Goal: Task Accomplishment & Management: Manage account settings

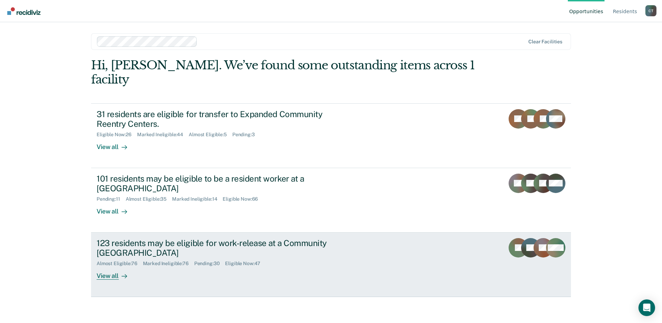
click at [324, 258] on div "Almost Eligible : 76 Marked Ineligible : 76 Pending : 30 Eligible Now : 47" at bounding box center [218, 262] width 243 height 9
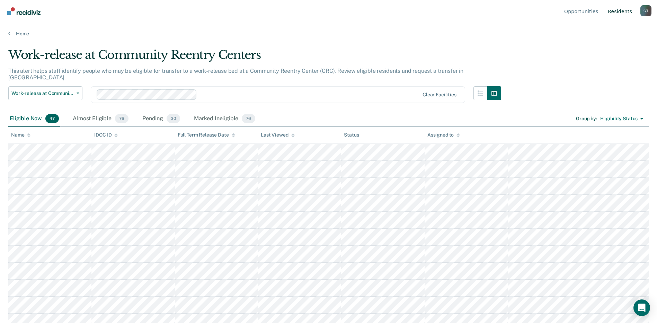
click at [619, 10] on link "Resident s" at bounding box center [619, 11] width 27 height 22
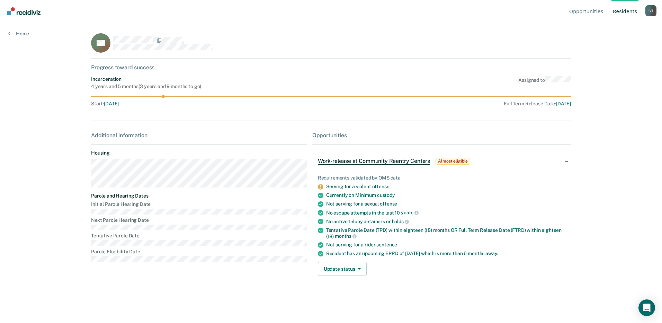
click at [626, 11] on link "Resident s" at bounding box center [625, 11] width 27 height 22
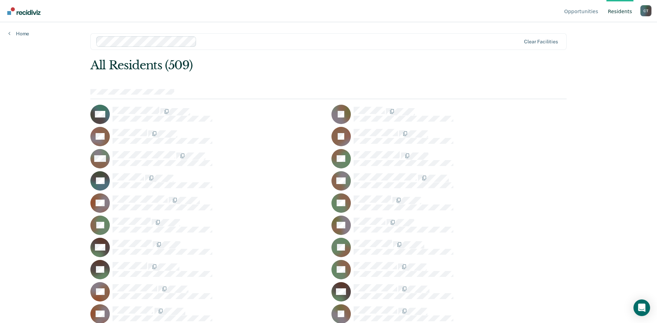
click at [200, 39] on div at bounding box center [359, 41] width 321 height 8
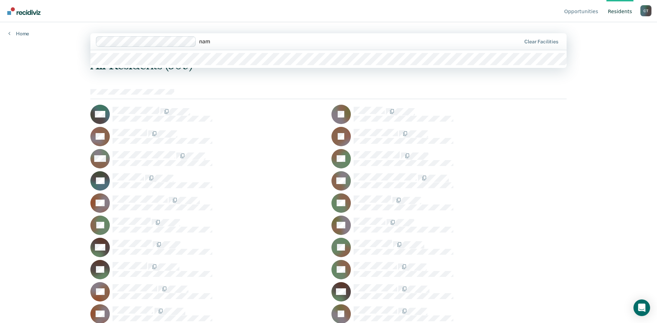
type input "namp"
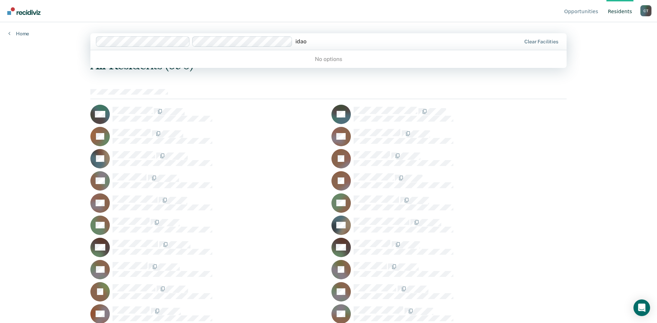
type input "ida"
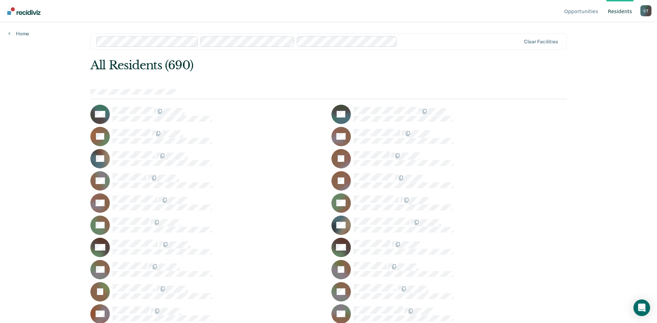
click at [415, 43] on div at bounding box center [460, 41] width 121 height 8
click at [17, 33] on link "Home" at bounding box center [18, 33] width 21 height 6
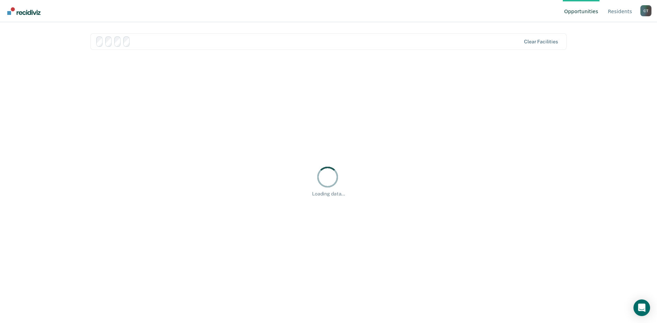
click at [19, 34] on div "Opportunities Resident s Crouse, Tasha C T Profile How it works Log Out Clear f…" at bounding box center [328, 161] width 657 height 323
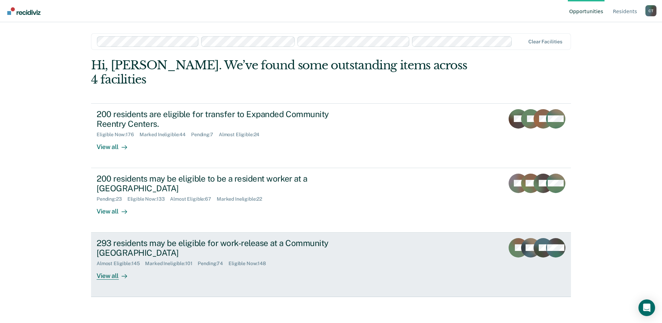
click at [346, 246] on div "293 residents may be eligible for work-release at a Community Reentry Center Al…" at bounding box center [227, 259] width 260 height 42
click at [318, 258] on div "293 residents may be eligible for work-release at a Community Reentry Center Al…" at bounding box center [227, 259] width 260 height 42
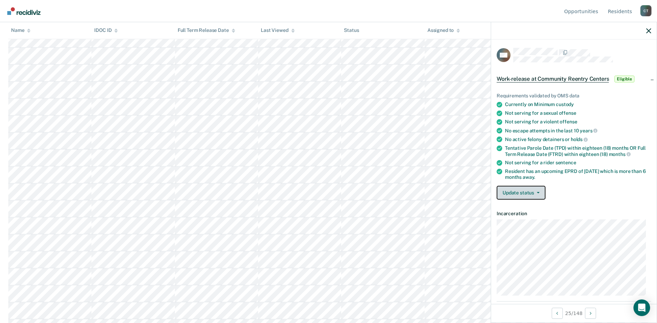
click at [527, 195] on button "Update status" at bounding box center [521, 193] width 49 height 14
click at [523, 206] on button "[PERSON_NAME]" at bounding box center [530, 209] width 67 height 11
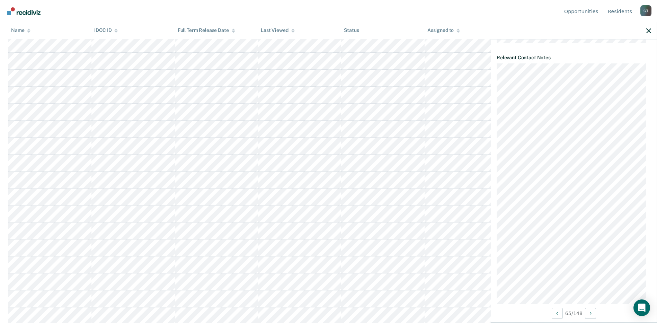
scroll to position [348, 0]
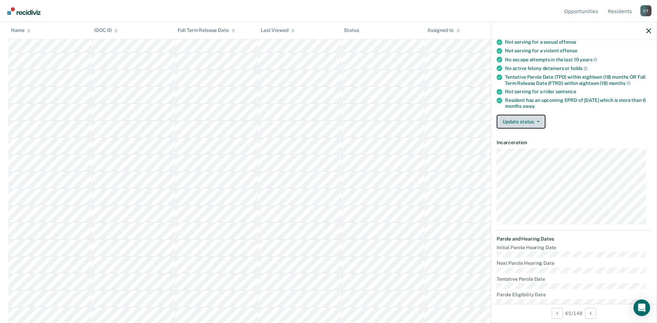
click at [528, 119] on button "Update status" at bounding box center [521, 122] width 49 height 14
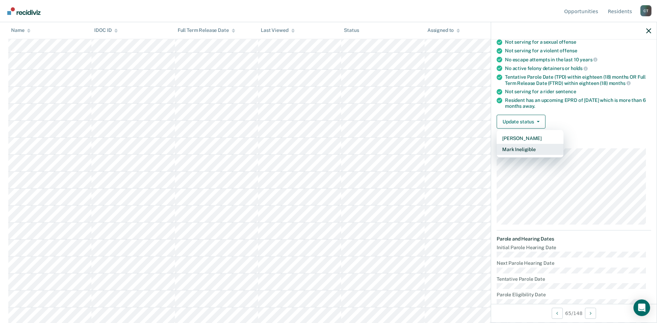
click at [525, 151] on button "Mark Ineligible" at bounding box center [530, 149] width 67 height 11
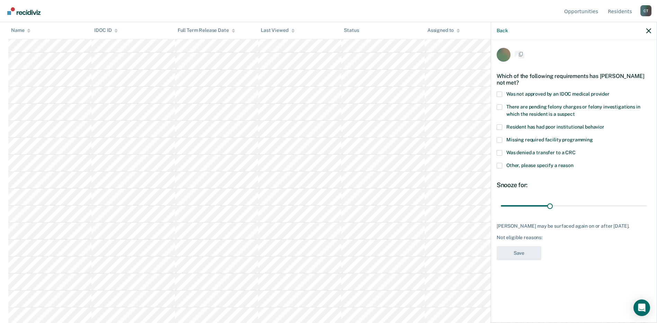
scroll to position [0, 0]
click at [499, 168] on span at bounding box center [500, 166] width 6 height 6
click at [573, 163] on input "Other, please specify a reason" at bounding box center [573, 163] width 0 height 0
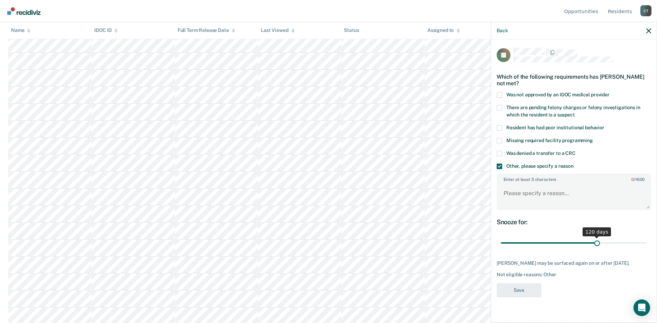
drag, startPoint x: 551, startPoint y: 243, endPoint x: 597, endPoint y: 240, distance: 46.9
type input "120"
click at [597, 240] on input "range" at bounding box center [574, 243] width 146 height 12
click at [546, 196] on textarea "Enter at least 3 characters 0 / 1600" at bounding box center [573, 197] width 153 height 26
type textarea "snooze to 6 mo"
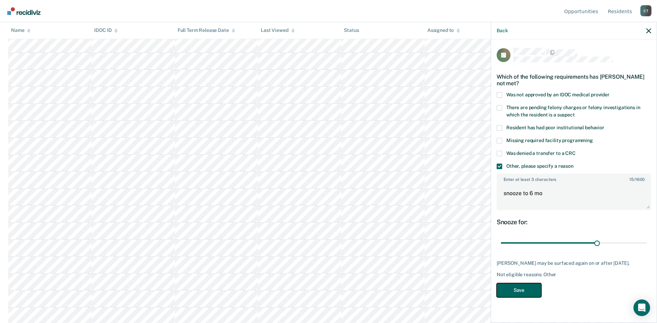
click at [525, 289] on button "Save" at bounding box center [519, 290] width 45 height 14
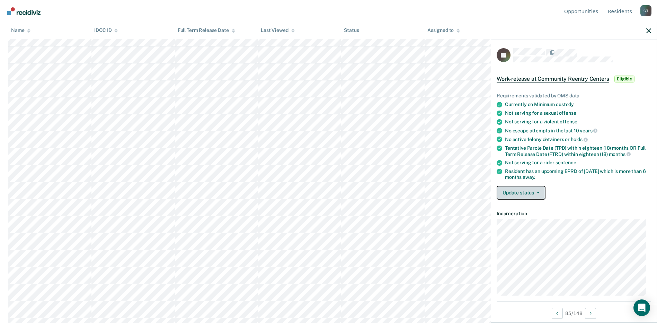
click at [535, 193] on button "Update status" at bounding box center [521, 193] width 49 height 14
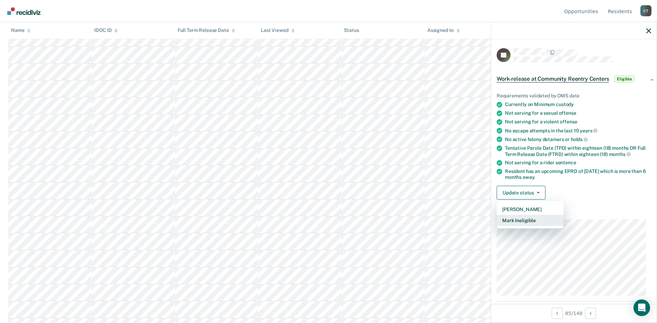
click at [522, 223] on button "Mark Ineligible" at bounding box center [530, 220] width 67 height 11
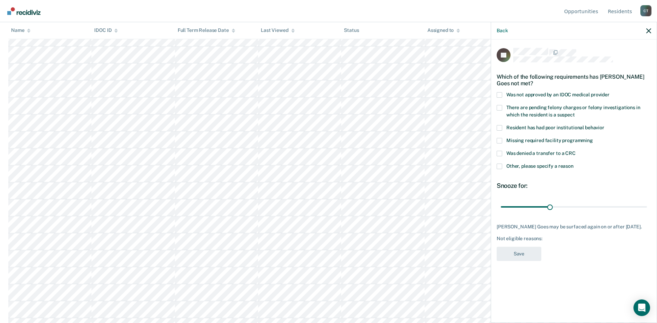
click at [500, 126] on span at bounding box center [500, 128] width 6 height 6
click at [604, 125] on input "Resident has had poor institutional behavior" at bounding box center [604, 125] width 0 height 0
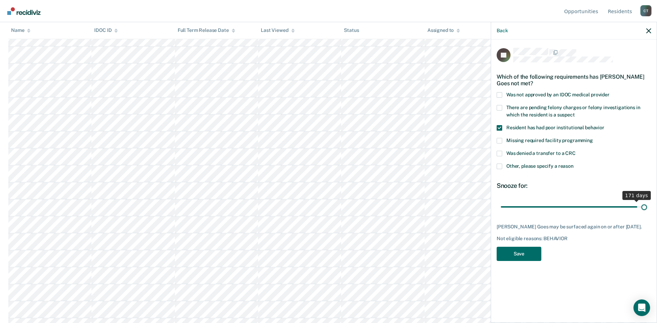
drag, startPoint x: 549, startPoint y: 208, endPoint x: 671, endPoint y: 208, distance: 121.5
type input "180"
click at [647, 208] on input "range" at bounding box center [574, 206] width 146 height 12
click at [520, 249] on button "Save" at bounding box center [519, 254] width 45 height 14
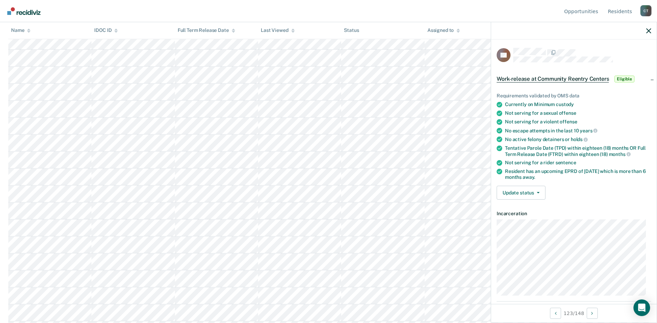
scroll to position [1974, 0]
click at [539, 192] on icon "button" at bounding box center [538, 192] width 3 height 1
click at [520, 207] on button "[PERSON_NAME]" at bounding box center [530, 209] width 67 height 11
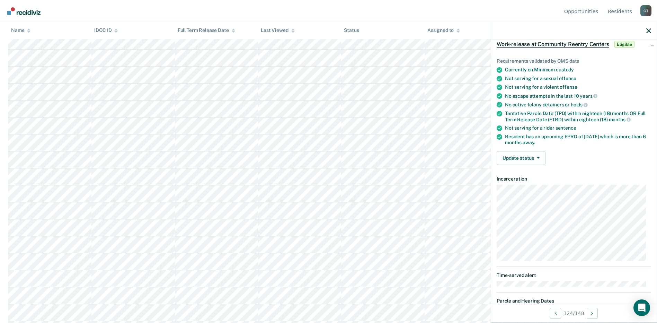
scroll to position [0, 0]
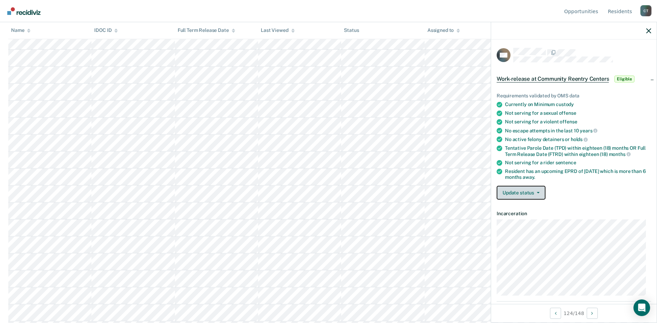
click at [525, 191] on button "Update status" at bounding box center [521, 193] width 49 height 14
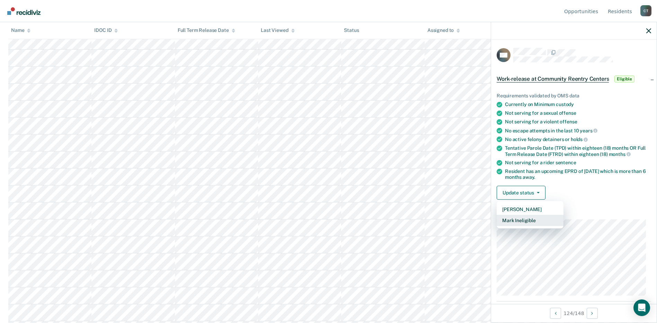
click at [525, 220] on button "Mark Ineligible" at bounding box center [530, 220] width 67 height 11
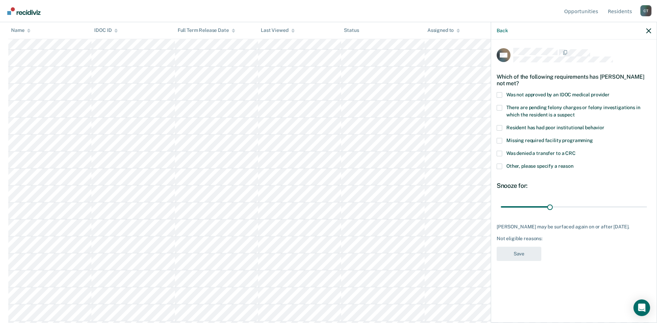
click at [498, 168] on span at bounding box center [500, 166] width 6 height 6
click at [573, 163] on input "Other, please specify a reason" at bounding box center [573, 163] width 0 height 0
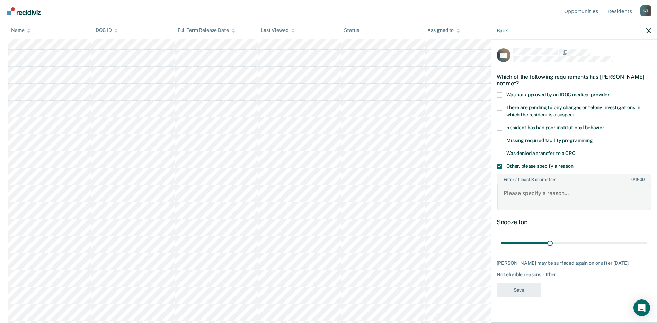
click at [521, 195] on textarea "Enter at least 3 characters 0 / 1600" at bounding box center [573, 197] width 153 height 26
drag, startPoint x: 548, startPoint y: 244, endPoint x: 653, endPoint y: 245, distance: 105.3
type input "180"
click at [647, 245] on input "range" at bounding box center [574, 243] width 146 height 12
click at [530, 190] on textarea "Enter at least 3 characters 0 / 1600" at bounding box center [573, 197] width 153 height 26
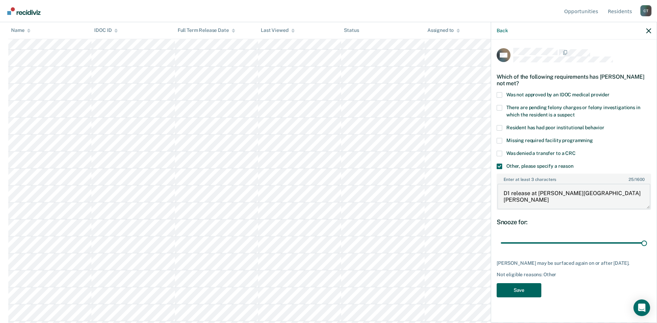
type textarea "D1 release at Givens Hall"
click at [524, 289] on button "Save" at bounding box center [519, 290] width 45 height 14
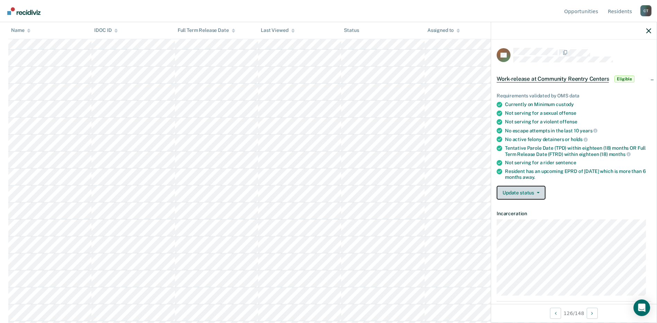
click at [517, 192] on button "Update status" at bounding box center [521, 193] width 49 height 14
click at [516, 207] on button "[PERSON_NAME]" at bounding box center [530, 209] width 67 height 11
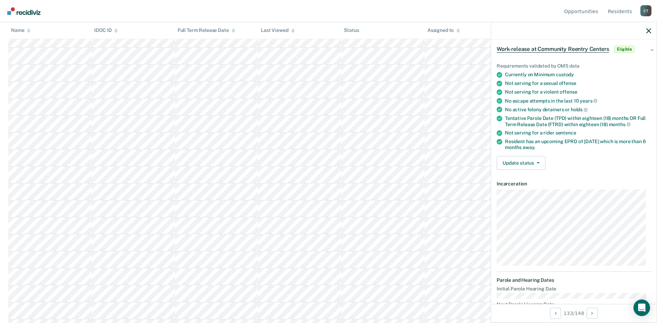
scroll to position [19, 0]
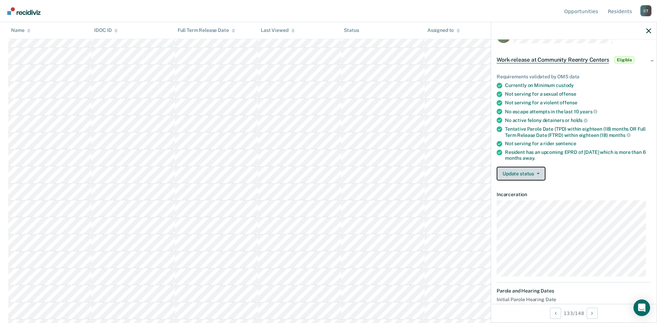
click at [522, 177] on button "Update status" at bounding box center [521, 174] width 49 height 14
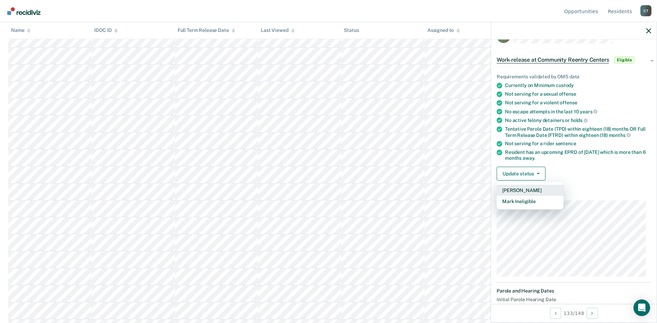
click at [518, 189] on button "[PERSON_NAME]" at bounding box center [530, 190] width 67 height 11
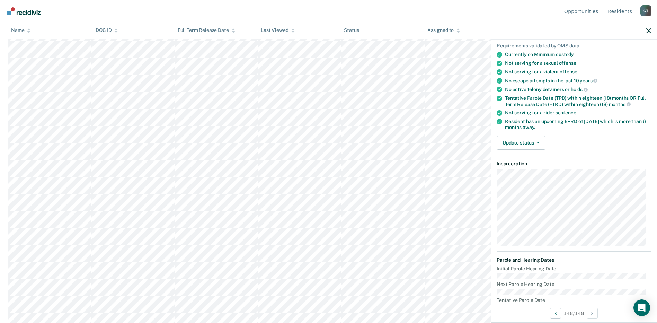
scroll to position [0, 0]
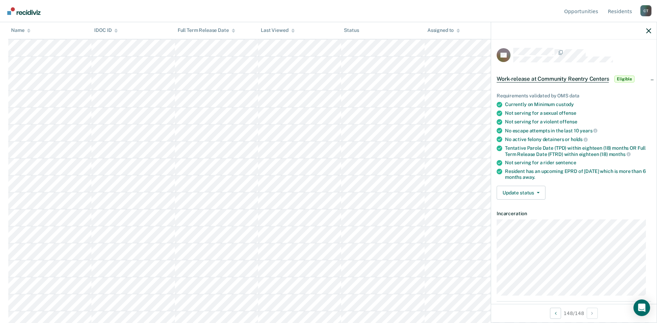
scroll to position [1977, 0]
